Goal: Check status: Check status

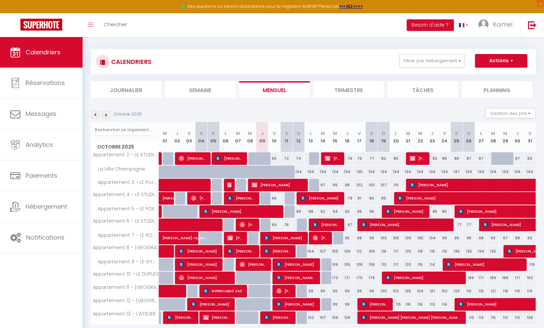
scroll to position [3, 0]
click at [291, 277] on span "[PERSON_NAME] [PERSON_NAME] [PERSON_NAME]" at bounding box center [296, 277] width 40 height 13
select select "OK"
select select "0"
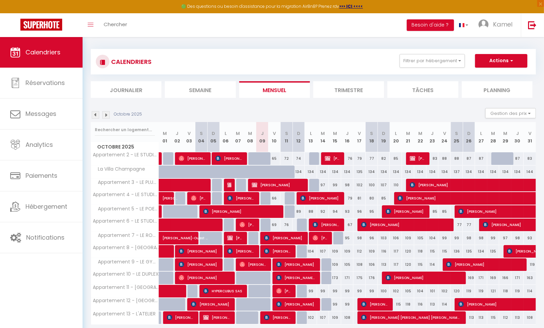
select select "0"
select select "1"
select select
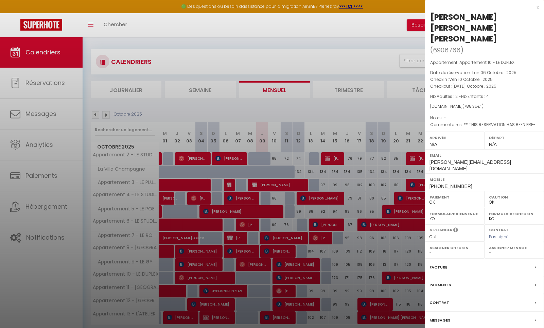
click at [261, 264] on div at bounding box center [272, 164] width 544 height 328
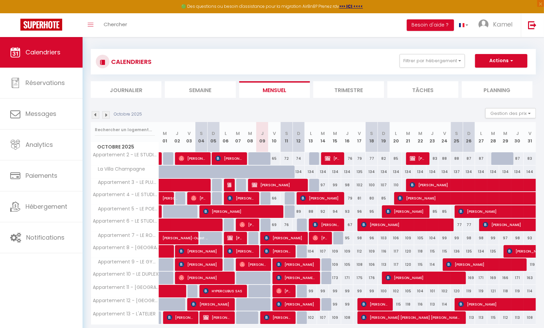
click at [261, 264] on span "[PERSON_NAME]" at bounding box center [254, 264] width 28 height 13
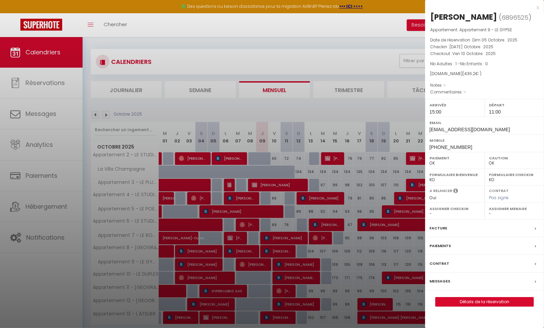
click at [296, 262] on div at bounding box center [272, 164] width 544 height 328
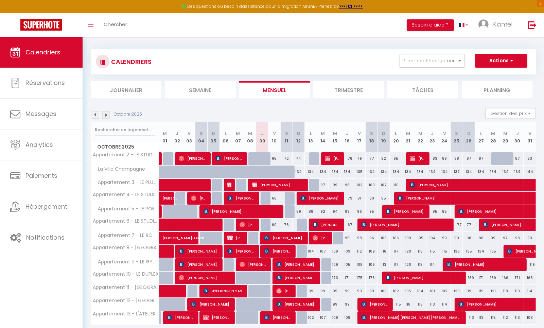
click at [295, 265] on span "[PERSON_NAME]" at bounding box center [296, 264] width 40 height 13
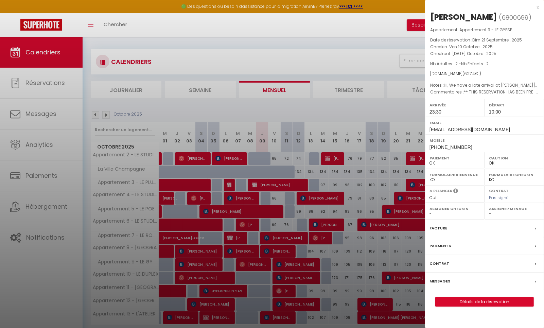
click at [304, 41] on div at bounding box center [272, 164] width 544 height 328
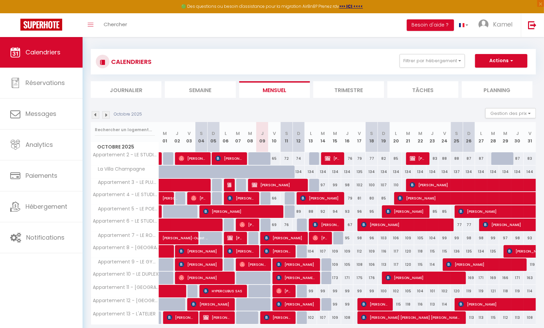
click at [274, 252] on span "[PERSON_NAME]" at bounding box center [278, 251] width 28 height 13
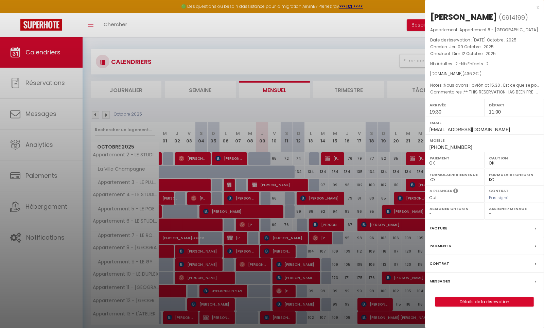
click at [252, 249] on div at bounding box center [272, 164] width 544 height 328
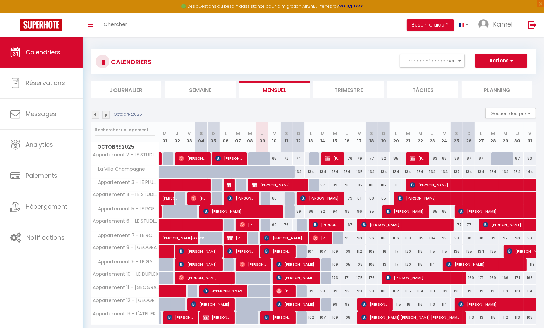
click at [247, 249] on span "[PERSON_NAME]" at bounding box center [241, 251] width 28 height 13
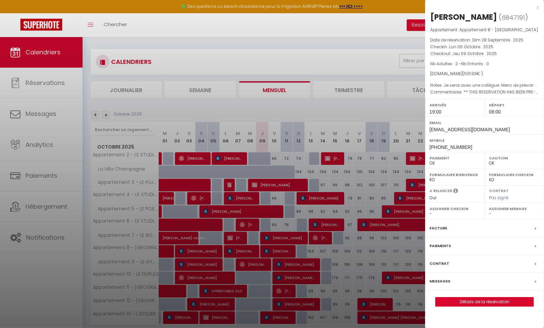
click at [285, 266] on div at bounding box center [272, 164] width 544 height 328
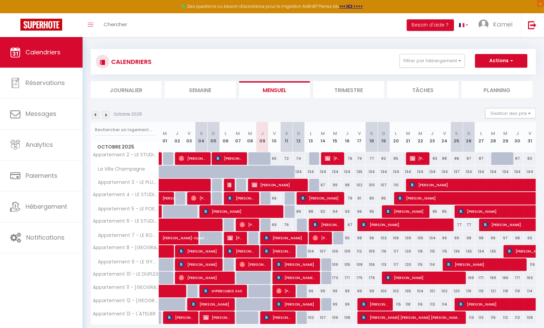
click at [288, 262] on span "[PERSON_NAME]" at bounding box center [296, 264] width 40 height 13
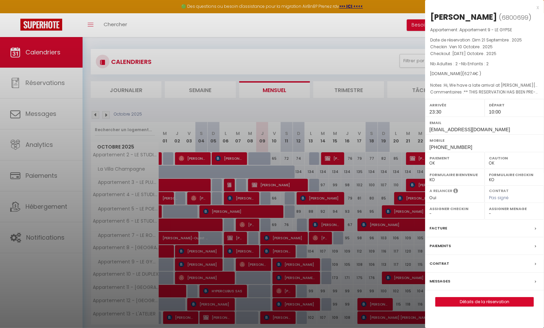
click at [259, 263] on div at bounding box center [272, 164] width 544 height 328
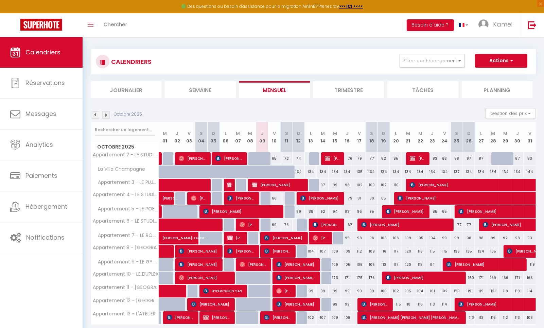
click at [263, 265] on span "[PERSON_NAME]" at bounding box center [254, 264] width 28 height 13
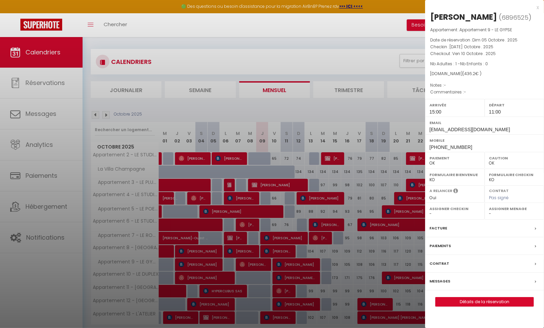
click at [261, 264] on div at bounding box center [272, 164] width 544 height 328
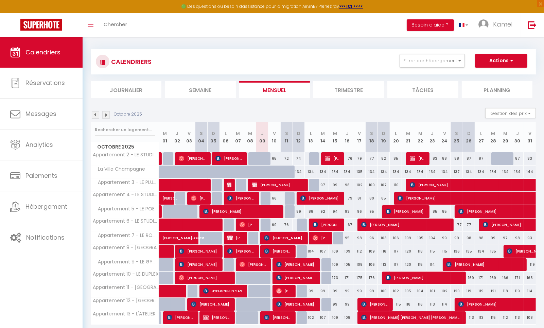
click at [289, 267] on span "[PERSON_NAME]" at bounding box center [296, 264] width 40 height 13
